Goal: Task Accomplishment & Management: Use online tool/utility

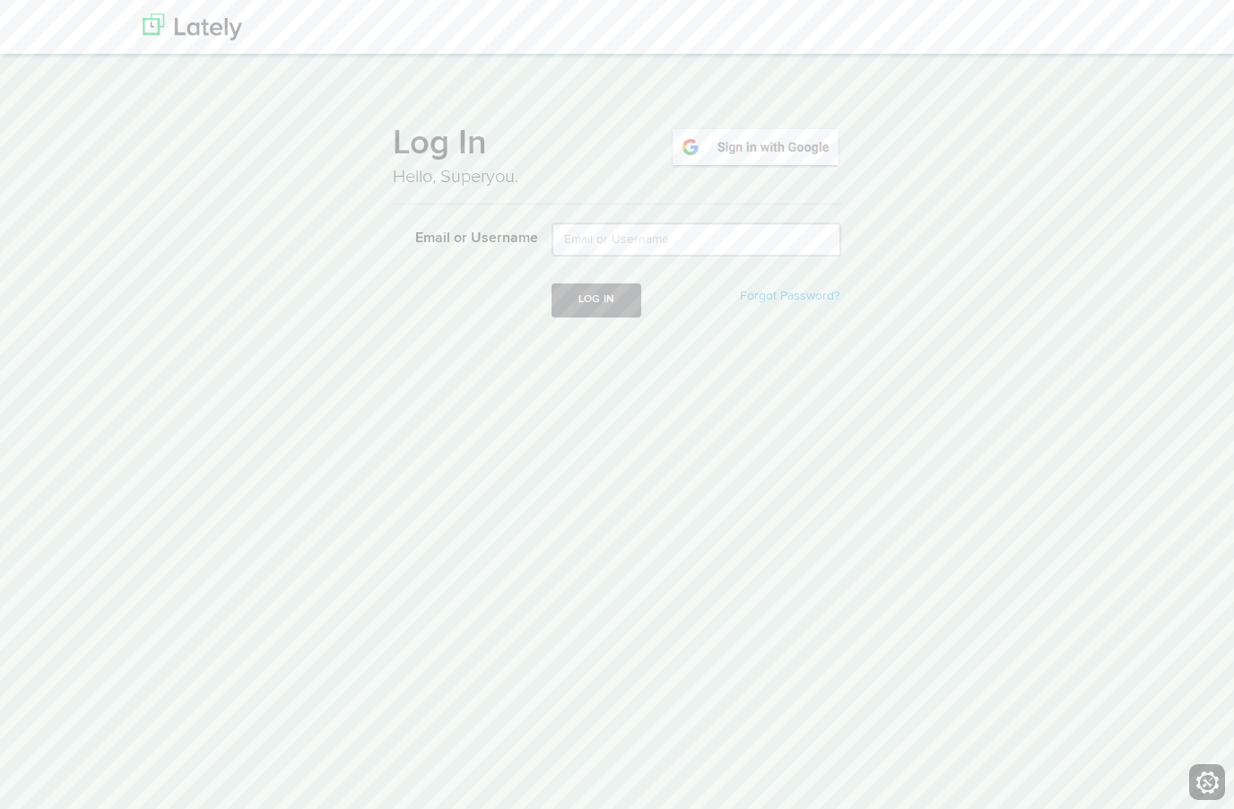
click at [732, 142] on img at bounding box center [755, 146] width 171 height 41
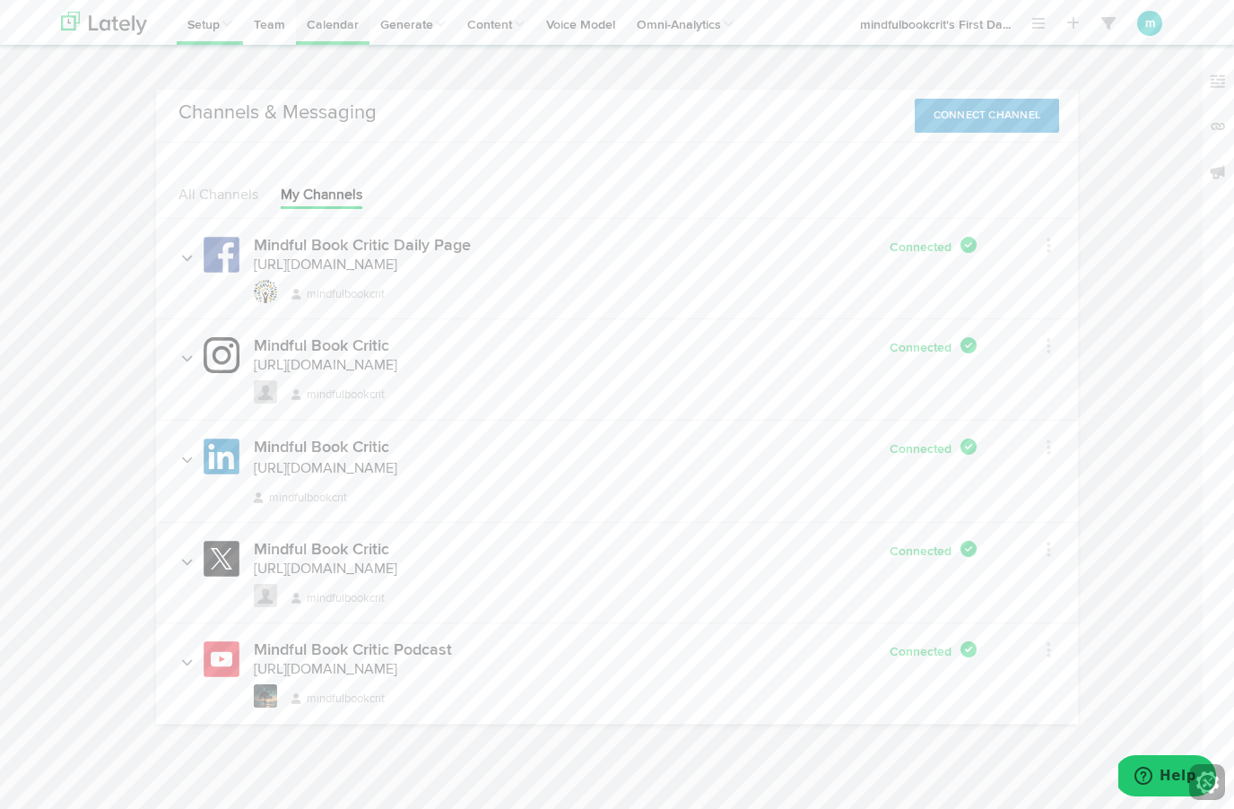
click at [322, 18] on link "Calendar" at bounding box center [333, 22] width 74 height 45
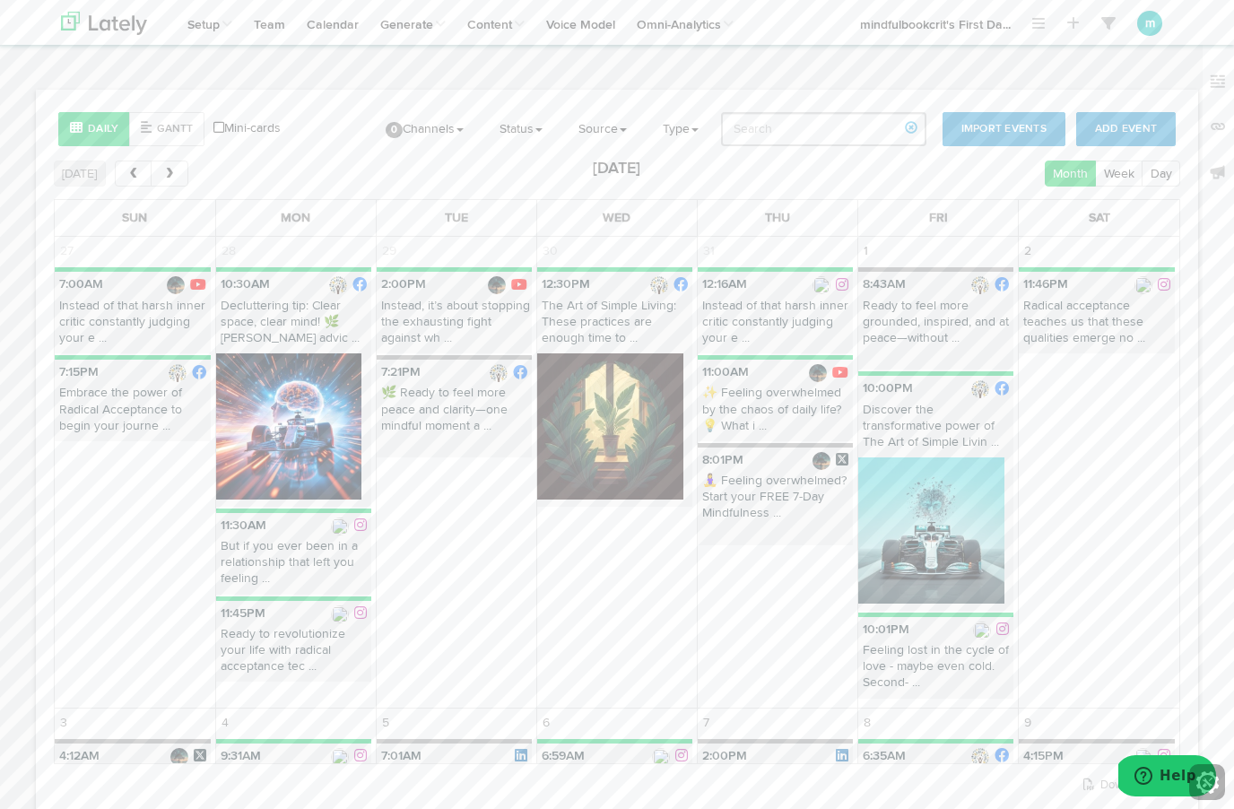
click at [759, 326] on p "Instead of that harsh inner critic constantly judging your e ..." at bounding box center [775, 326] width 155 height 57
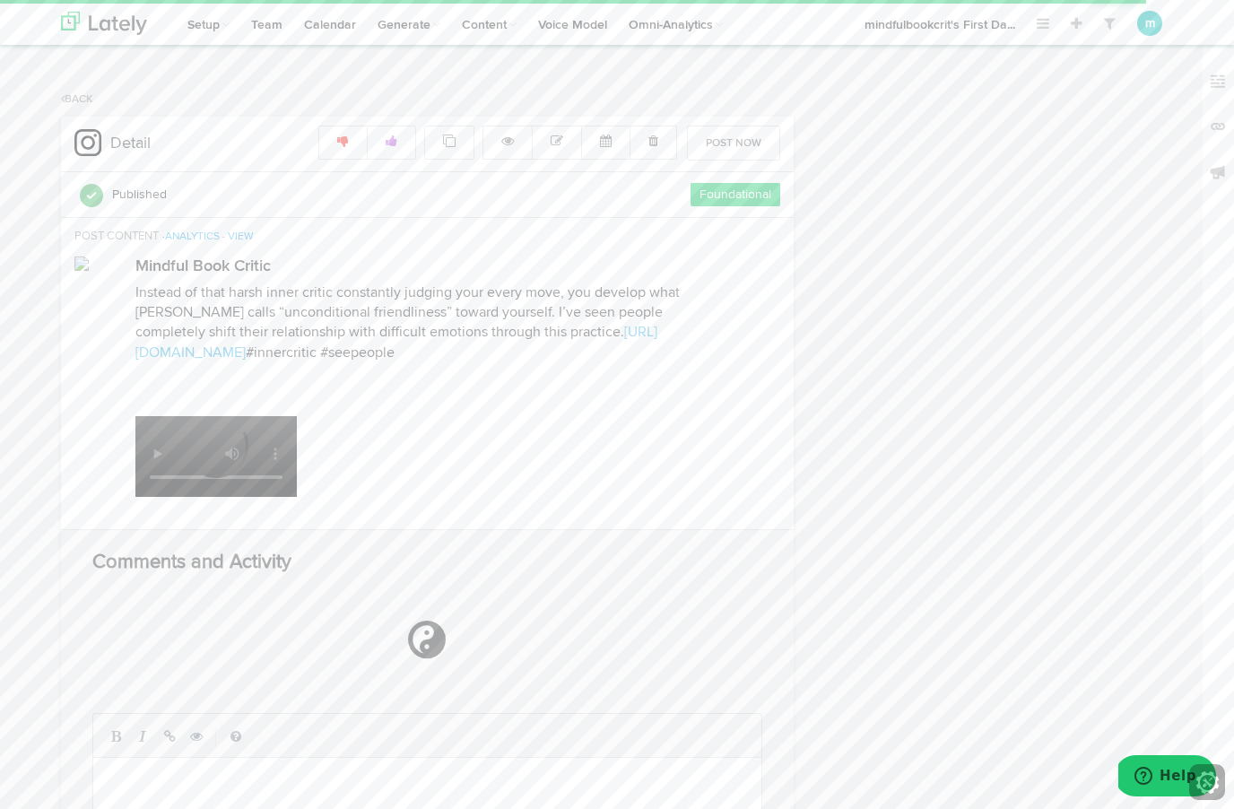
radio input "true"
select select "12"
select select "16"
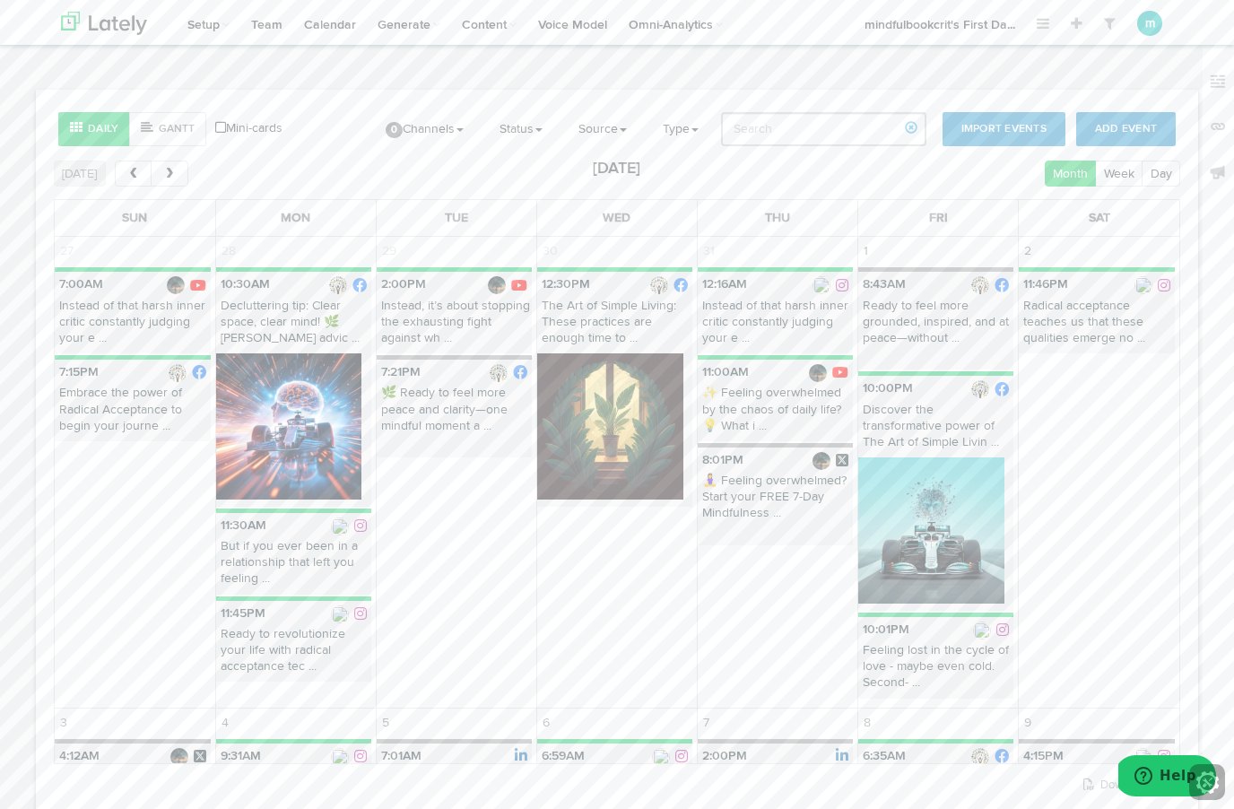
click at [755, 408] on p "✨ Feeling overwhelmed by the chaos of daily life? 💡 What i ..." at bounding box center [775, 413] width 155 height 57
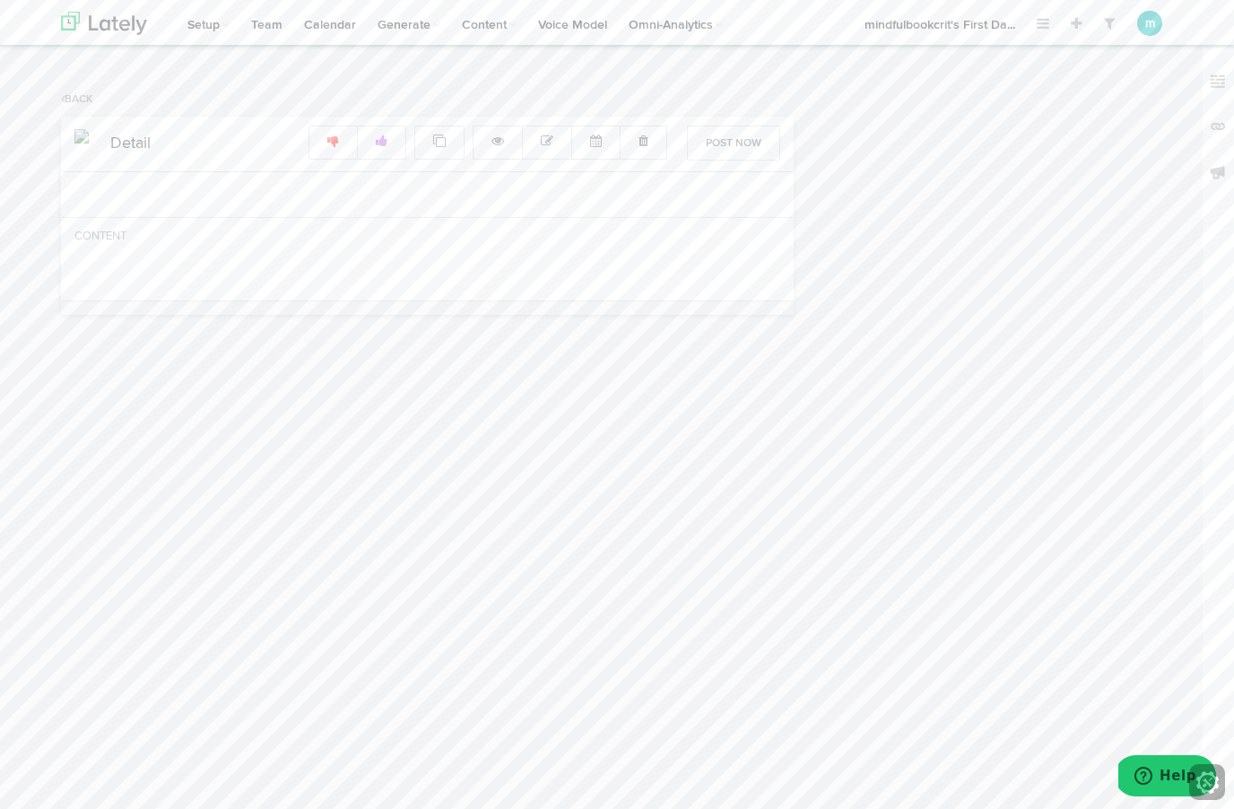
radio input "true"
select select "11"
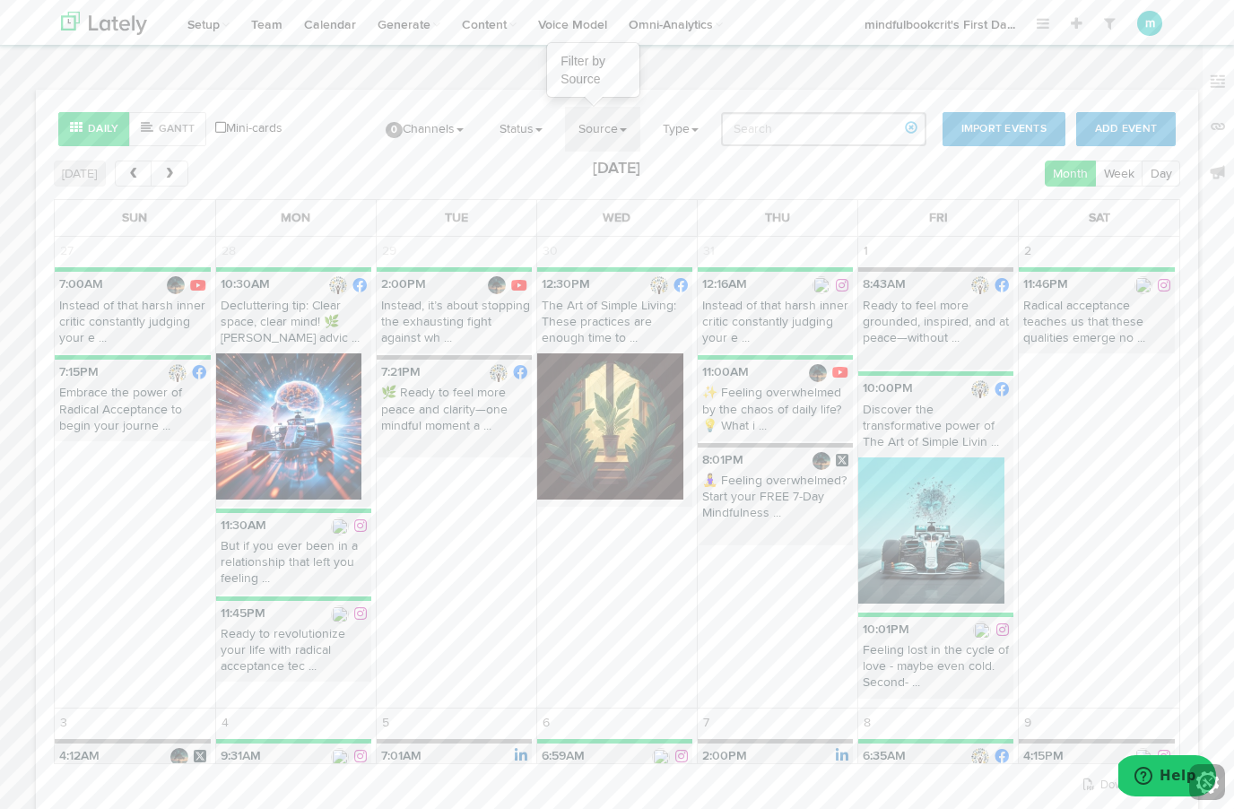
click at [593, 126] on link "Source" at bounding box center [602, 129] width 75 height 45
click at [429, 123] on link "0 Channels" at bounding box center [424, 129] width 105 height 45
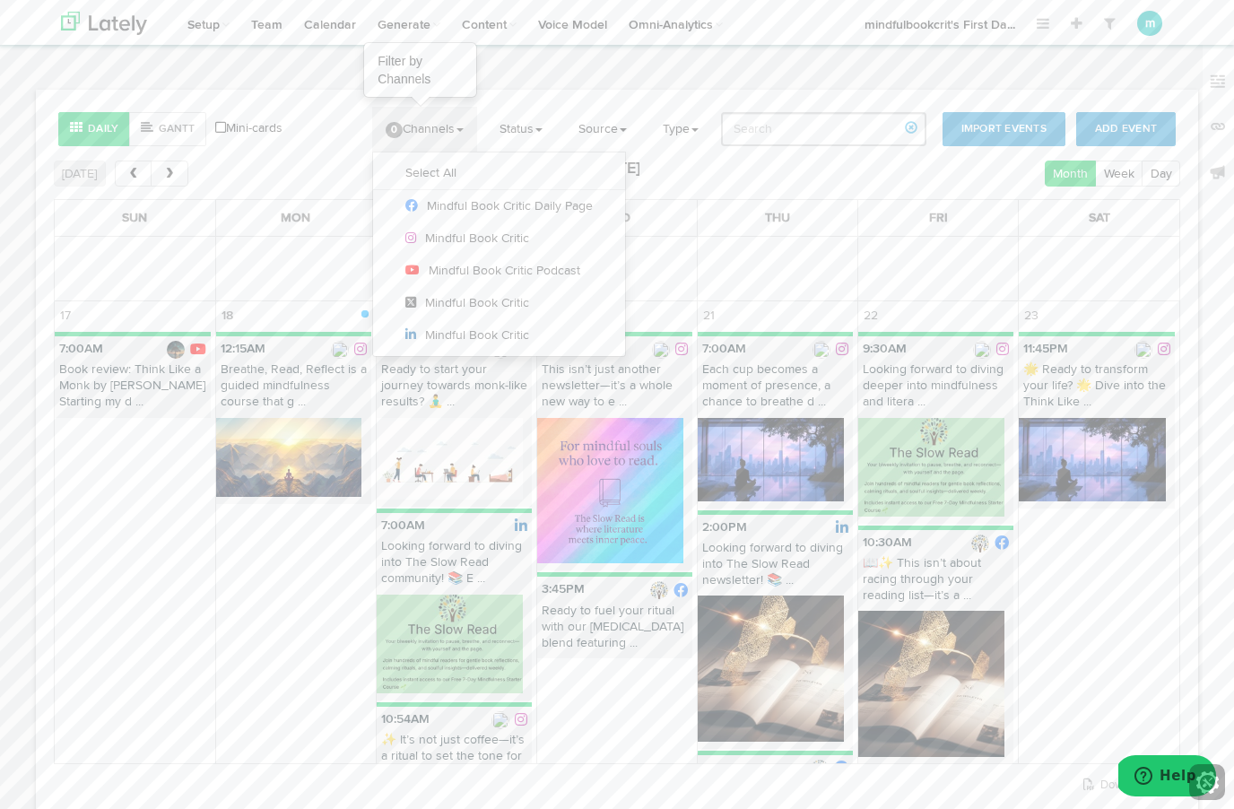
scroll to position [2097, 0]
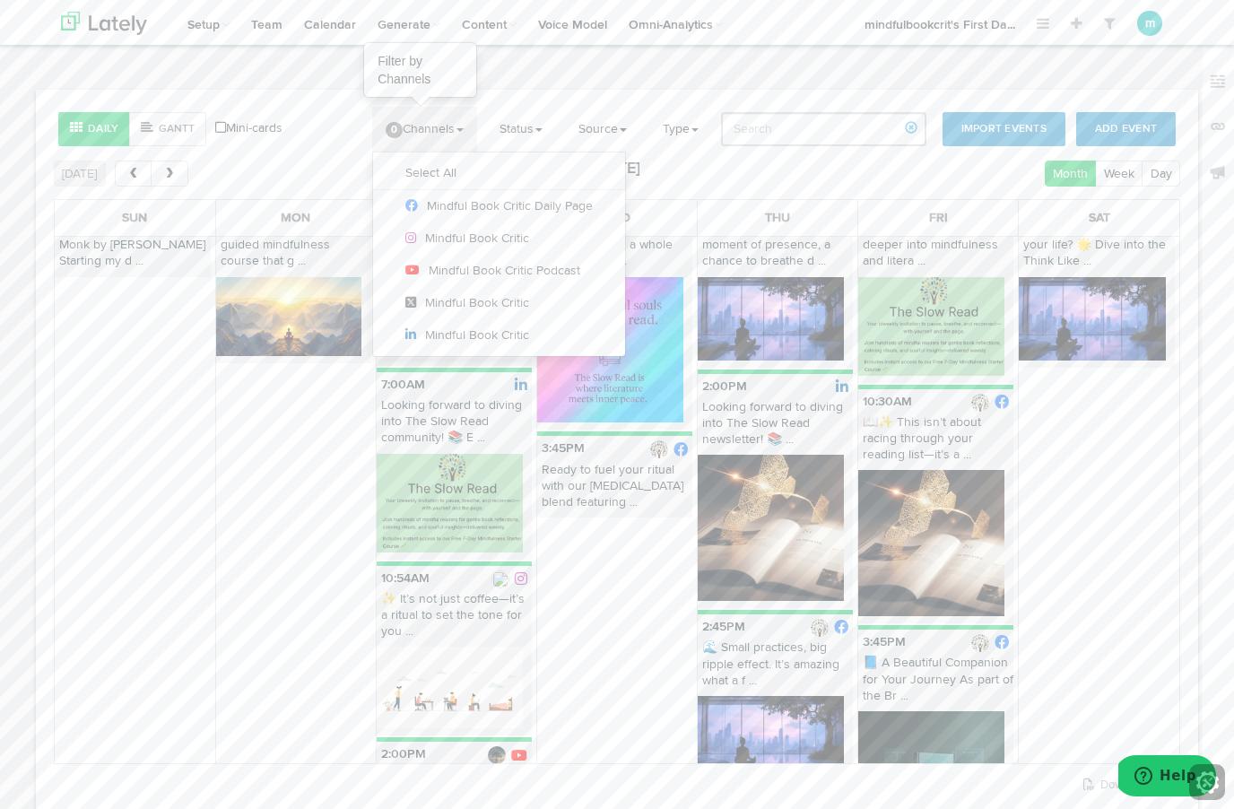
click at [24, 532] on div "Daily Gantt Mini-cards Add Event Import Events 0 Channels Filter by Channels Se…" at bounding box center [617, 500] width 1234 height 821
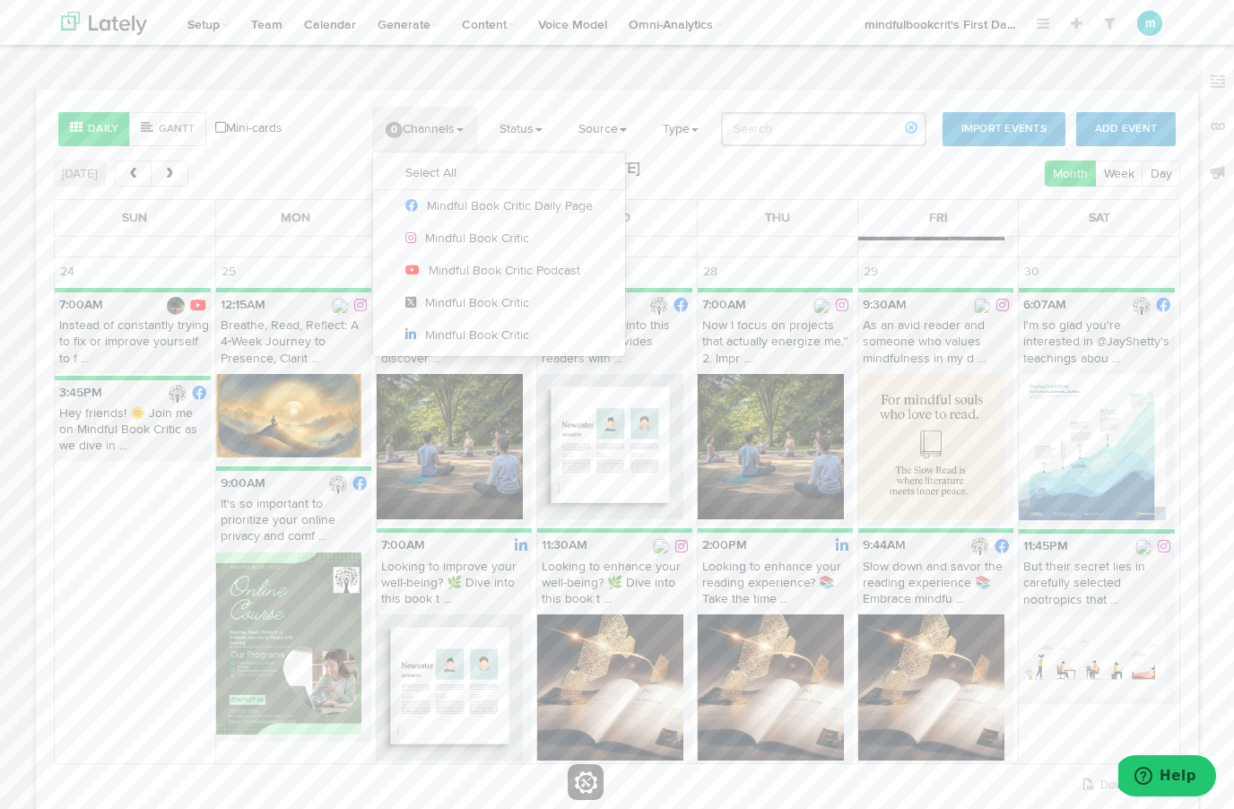
scroll to position [3029, 0]
click at [471, 720] on img at bounding box center [450, 688] width 146 height 146
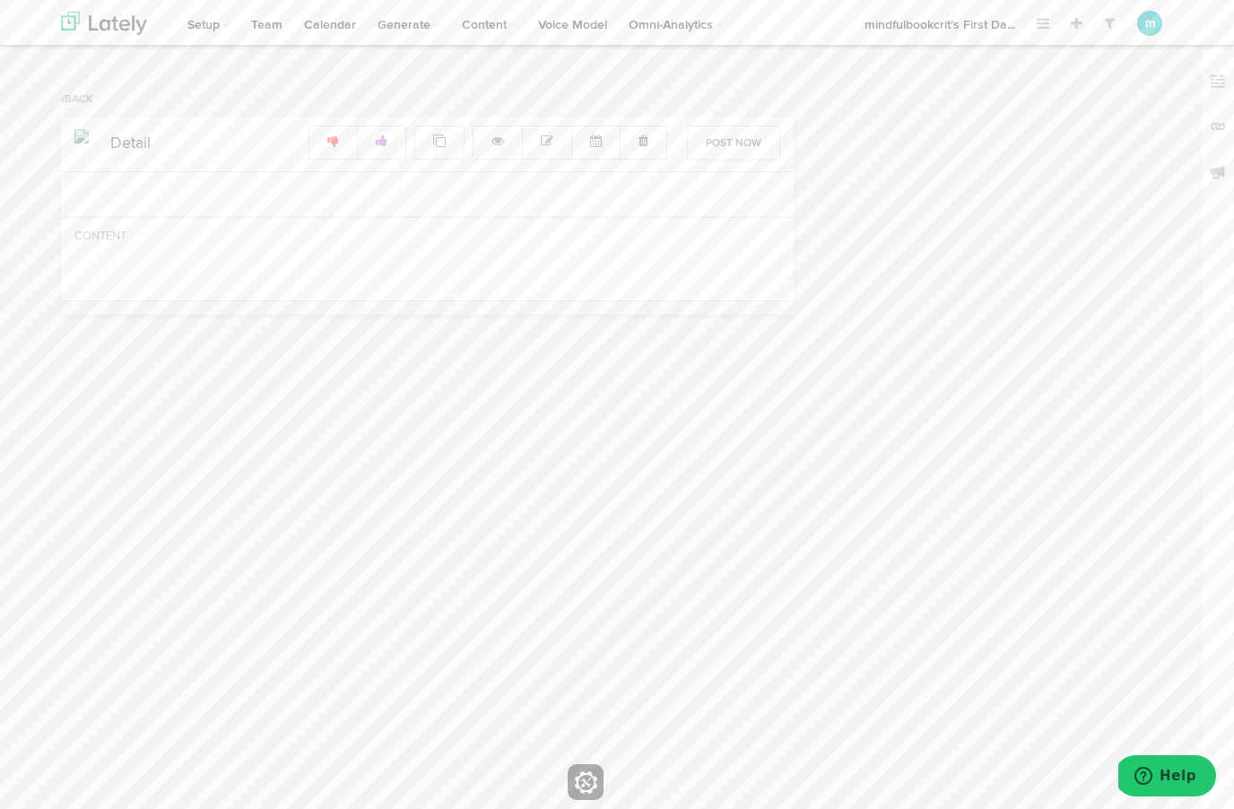
radio input "true"
select select "7"
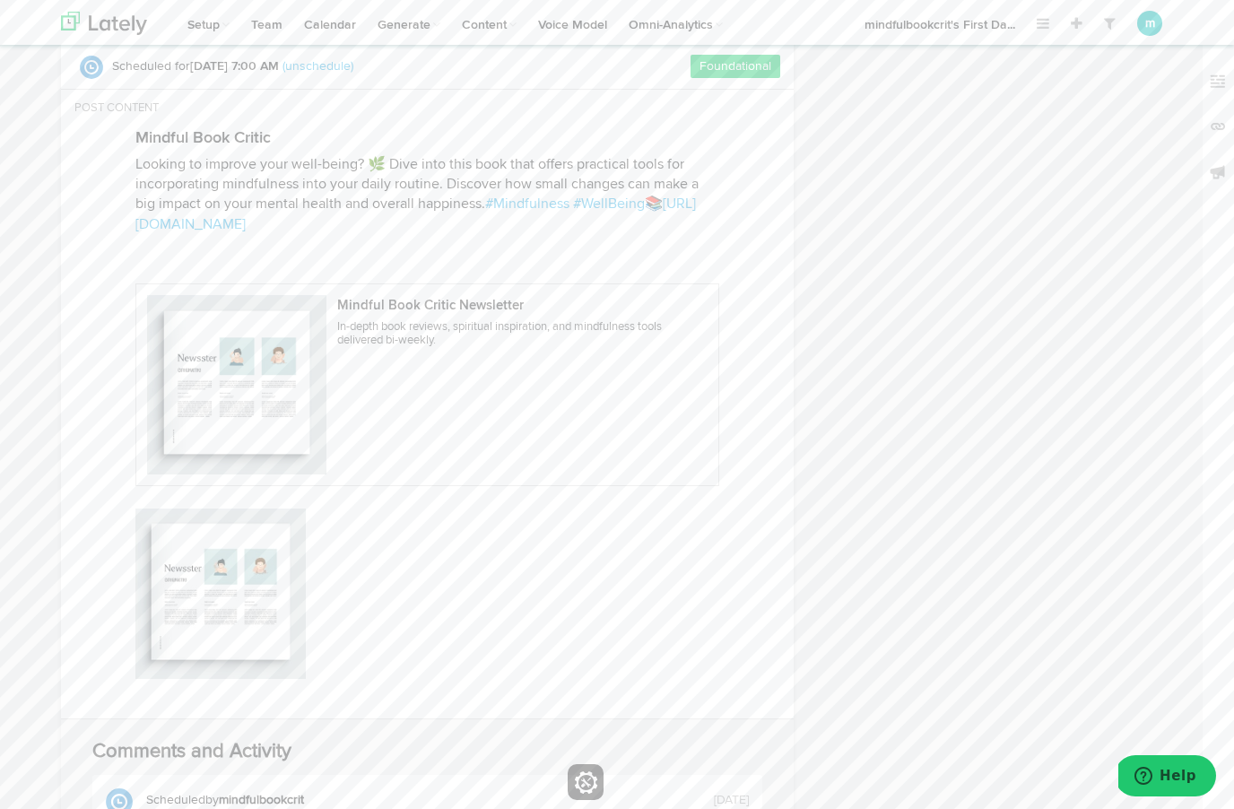
scroll to position [127, 0]
click at [266, 286] on div "Mindful Book Critic Newsletter In-depth book reviews, spiritual inspiration, an…" at bounding box center [427, 370] width 584 height 233
click at [243, 232] on link "[URL][DOMAIN_NAME]" at bounding box center [415, 215] width 561 height 34
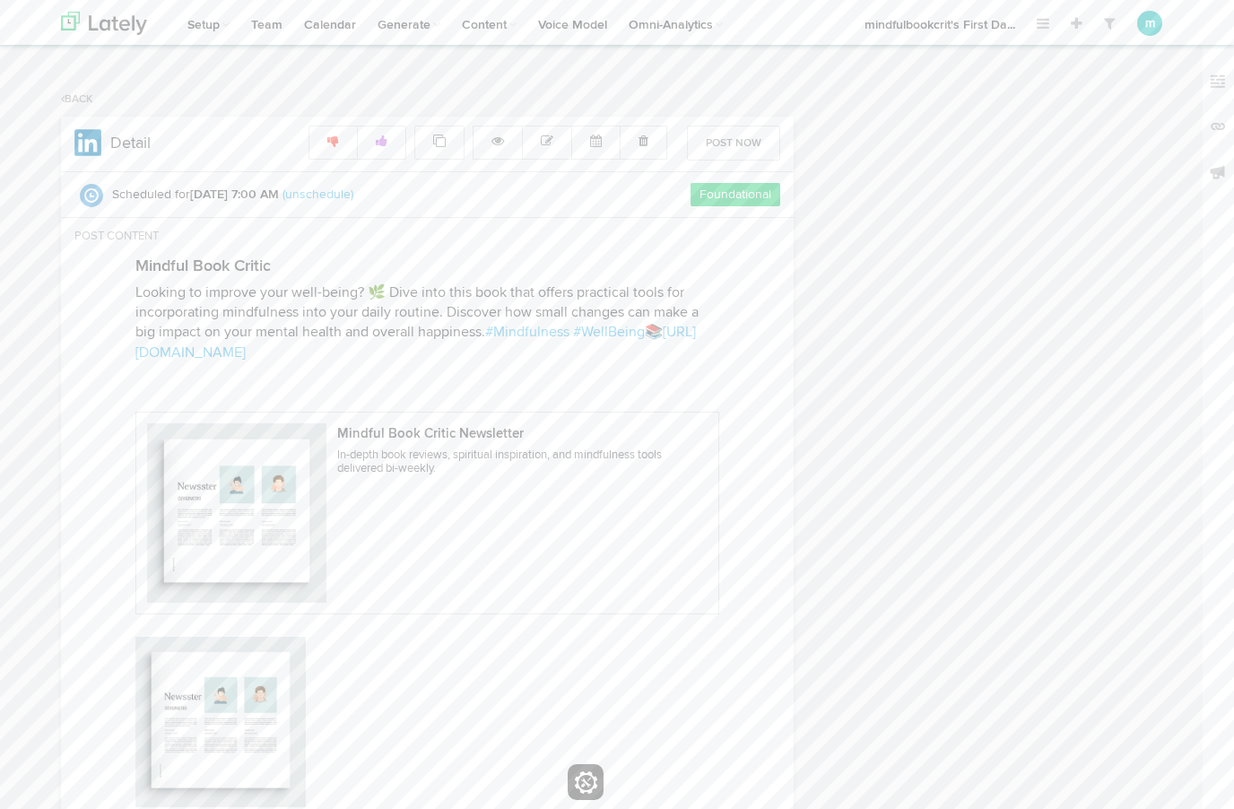
select select "7"
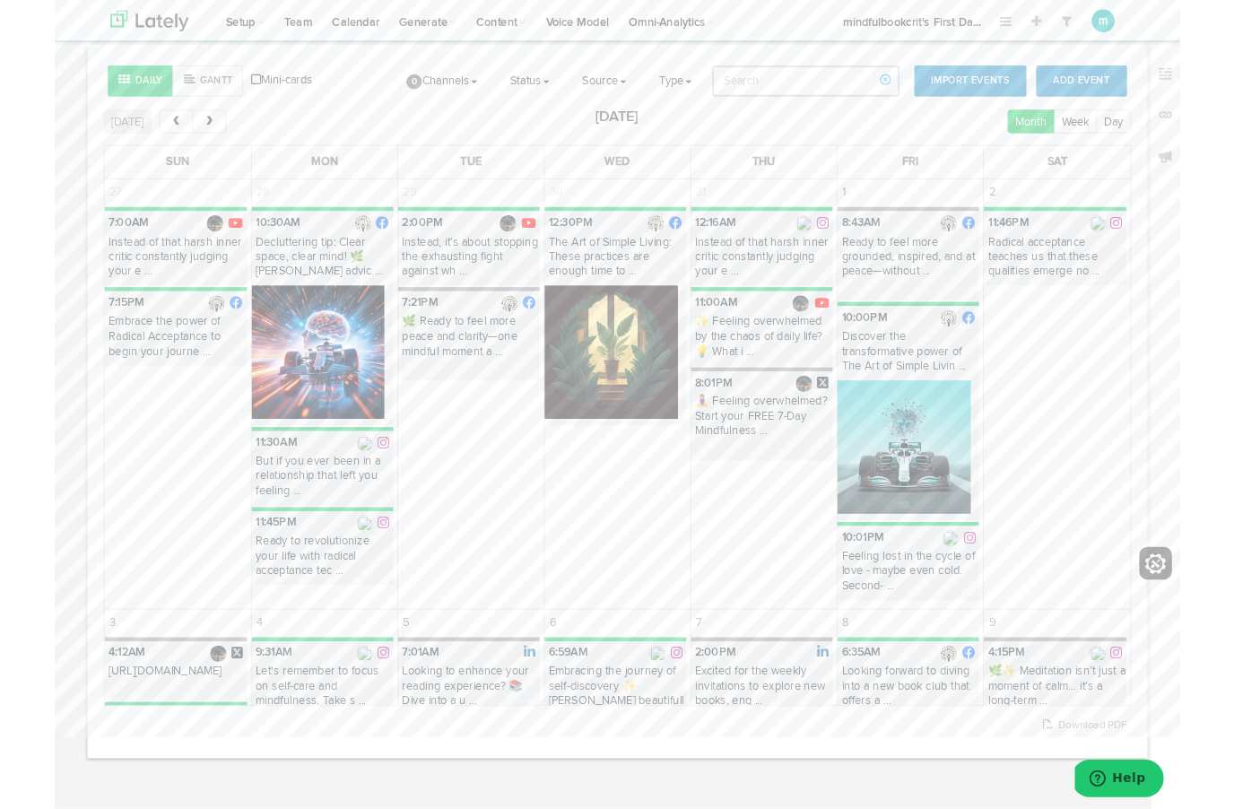
scroll to position [127, 0]
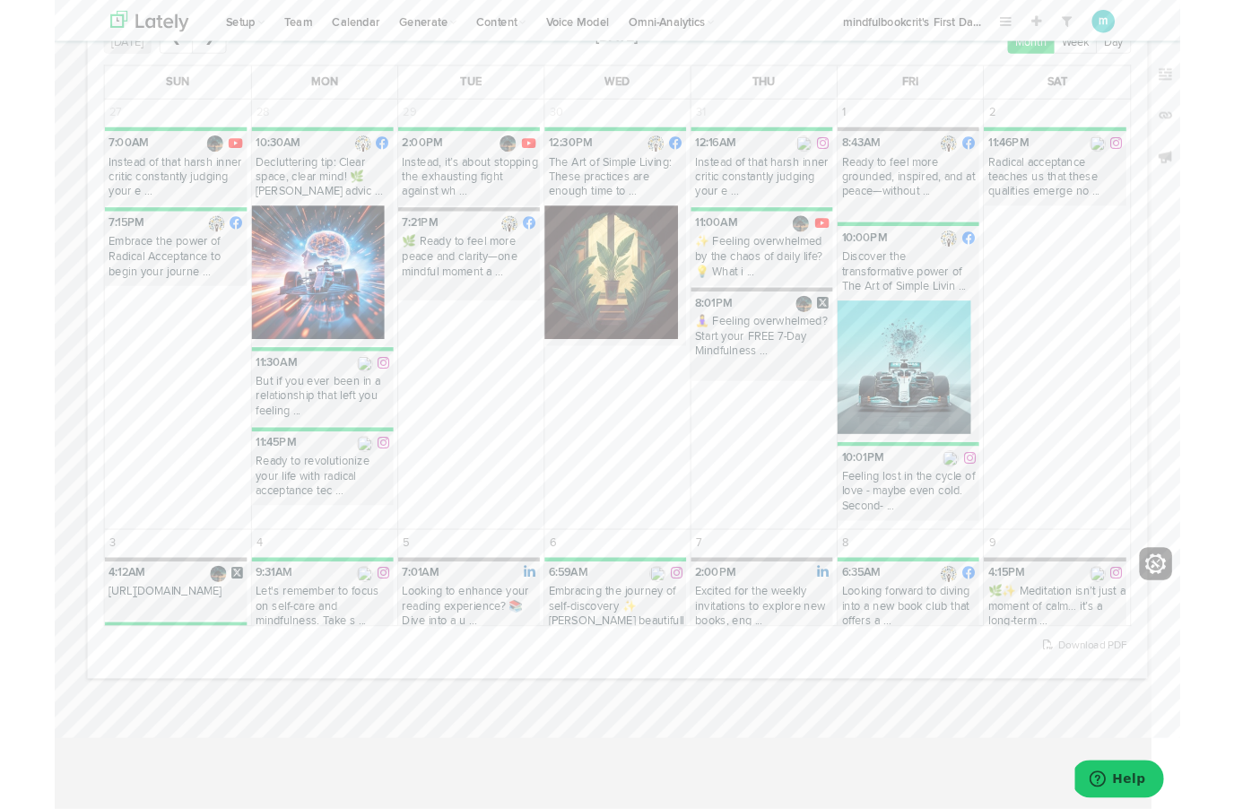
click at [122, 279] on p "Embrace the power of Radical Acceptance to begin your journe ..." at bounding box center [133, 285] width 156 height 57
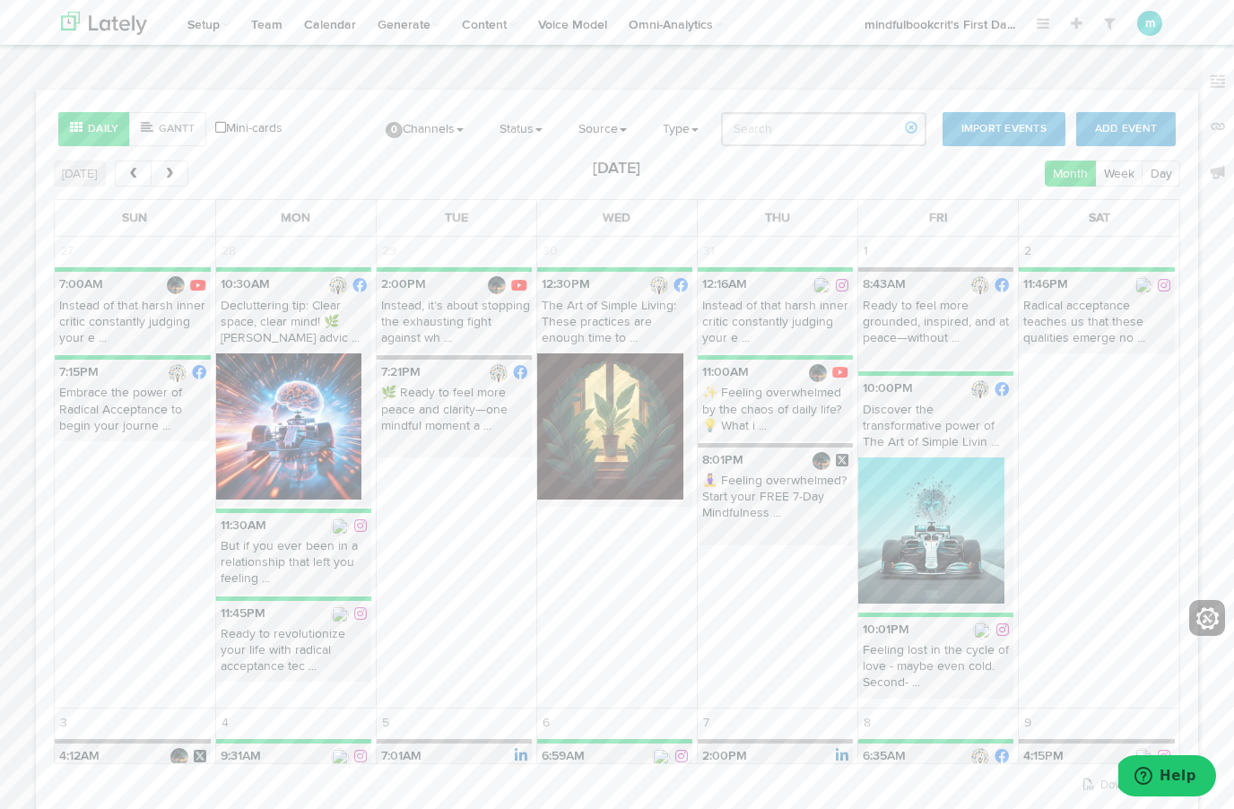
select select "7"
select select "15"
select select "PM"
